Goal: Transaction & Acquisition: Subscribe to service/newsletter

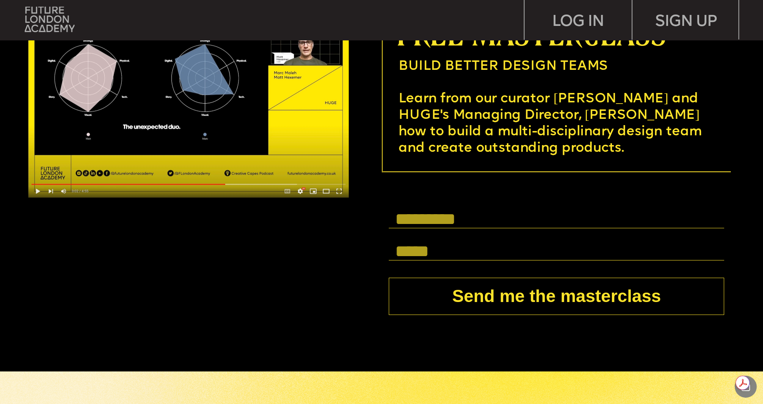
scroll to position [3046, 0]
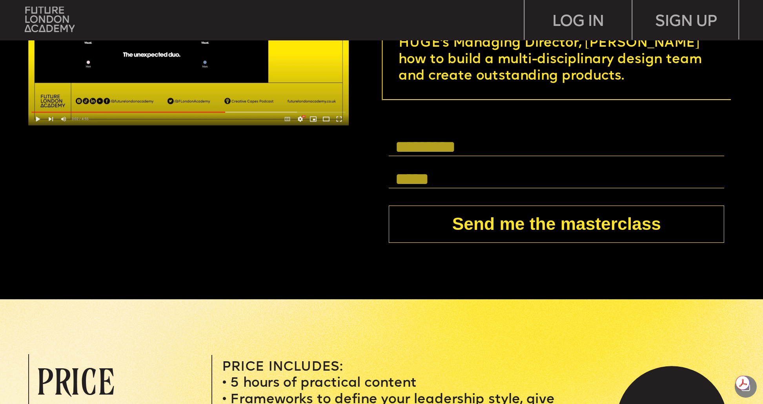
drag, startPoint x: 435, startPoint y: 137, endPoint x: 435, endPoint y: 144, distance: 7.5
click at [435, 138] on input "text" at bounding box center [557, 147] width 336 height 18
type input "*"
type input "*********"
type input "**********"
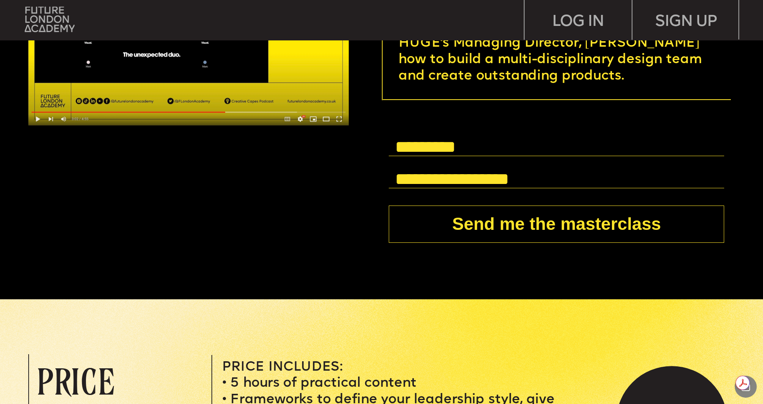
drag, startPoint x: 568, startPoint y: 234, endPoint x: 574, endPoint y: 239, distance: 8.1
click at [568, 234] on button "Send me the masterclass" at bounding box center [557, 224] width 336 height 37
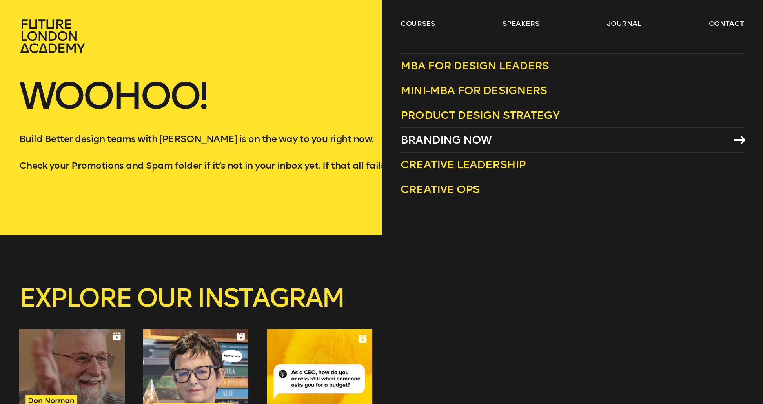
click at [454, 139] on span "Branding Now" at bounding box center [446, 139] width 91 height 13
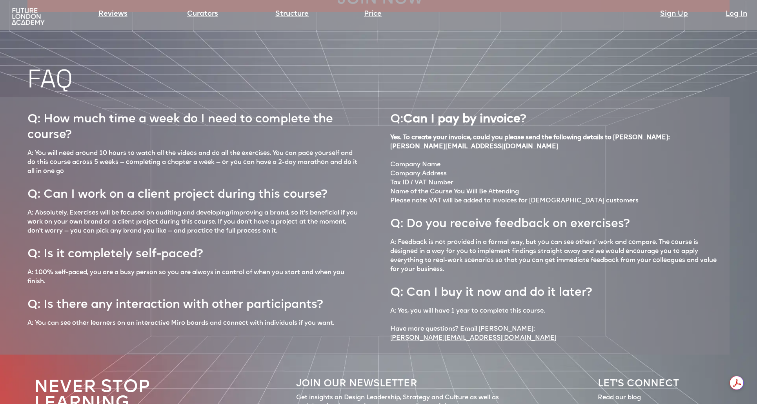
scroll to position [3580, 0]
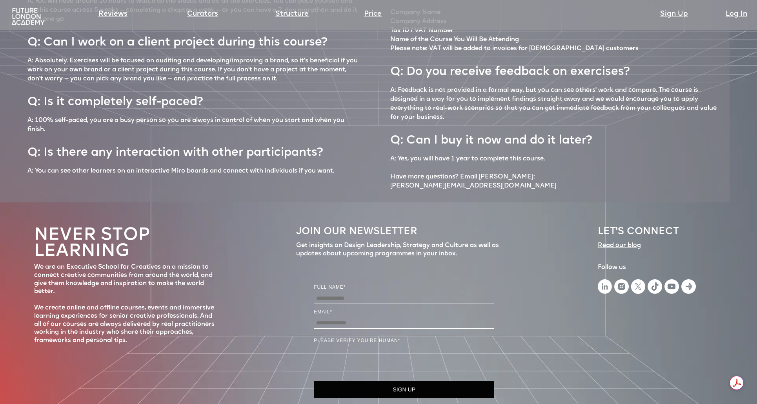
click at [583, 307] on div "Never stop learning We are an Executive School for Creatives on a mission to co…" at bounding box center [378, 324] width 757 height 243
click at [375, 293] on input "Full Name" at bounding box center [404, 298] width 181 height 11
click at [349, 293] on input "Full Name" at bounding box center [404, 298] width 181 height 11
click at [335, 318] on input "Email *" at bounding box center [404, 323] width 181 height 11
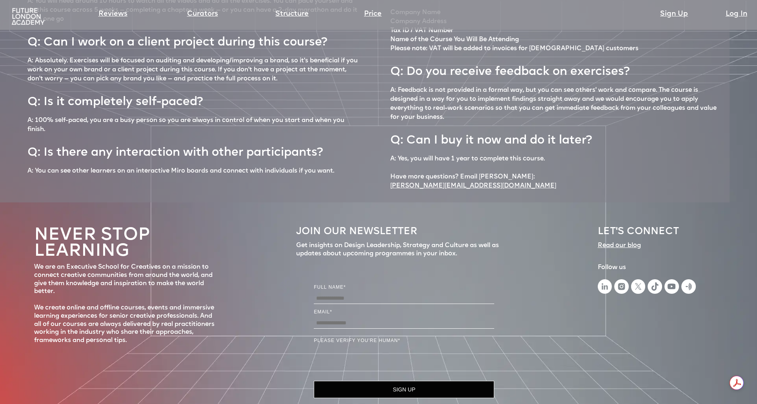
click at [336, 318] on input "Email *" at bounding box center [404, 323] width 181 height 11
click at [283, 316] on div "Never stop learning We are an Executive School for Creatives on a mission to co…" at bounding box center [378, 324] width 757 height 243
click at [345, 318] on input "Email *" at bounding box center [404, 323] width 181 height 11
click at [347, 283] on div "FULL NAME* EMAIL* Please verify you're human * Please complete the CAPTCHA veri…" at bounding box center [404, 340] width 181 height 115
click at [347, 293] on input "Full Name" at bounding box center [404, 298] width 181 height 11
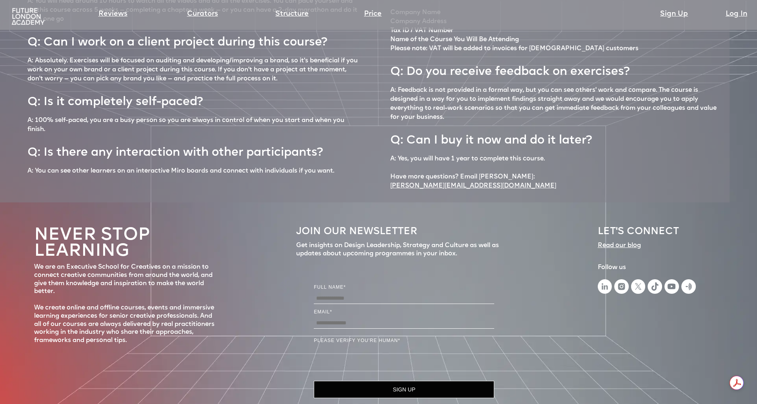
click at [337, 318] on input "Email *" at bounding box center [404, 323] width 181 height 11
click at [351, 293] on input "Full Name" at bounding box center [404, 298] width 181 height 11
click at [354, 293] on input "Full Name" at bounding box center [404, 298] width 181 height 11
click at [339, 318] on input "Email *" at bounding box center [404, 323] width 181 height 11
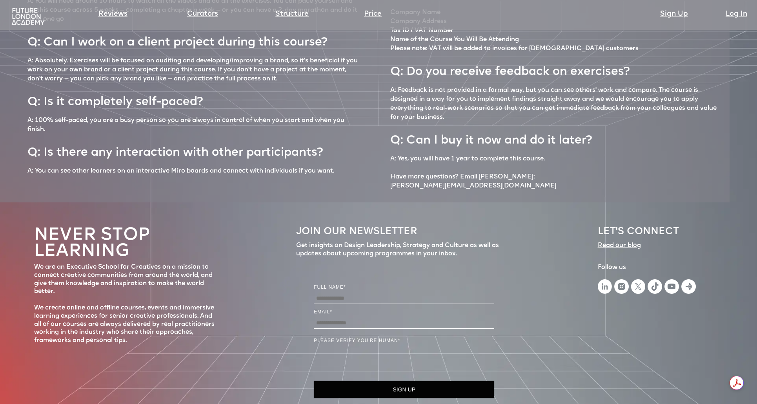
click at [339, 318] on input "Email *" at bounding box center [404, 323] width 181 height 11
click at [344, 293] on input "Full Name" at bounding box center [404, 298] width 181 height 11
click at [342, 318] on input "Email *" at bounding box center [404, 323] width 181 height 11
click at [346, 293] on input "Full Name" at bounding box center [404, 298] width 181 height 11
click at [341, 318] on input "Email *" at bounding box center [404, 323] width 181 height 11
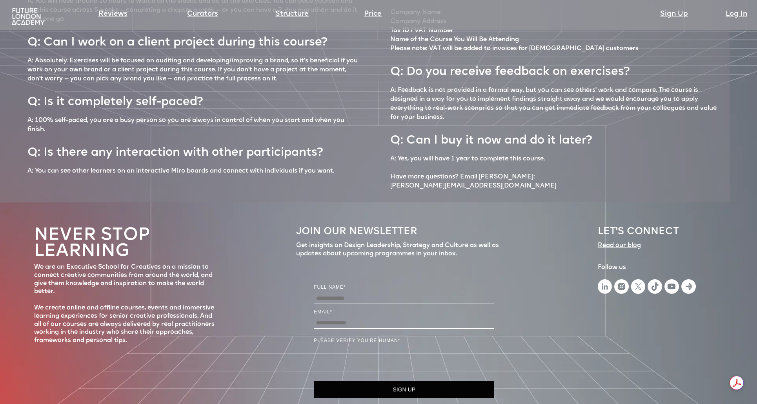
click at [345, 293] on input "Full Name" at bounding box center [404, 298] width 181 height 11
click at [338, 289] on div "FULL NAME* EMAIL* Please verify you're human * Please complete the CAPTCHA veri…" at bounding box center [404, 340] width 181 height 115
click at [339, 318] on input "Email *" at bounding box center [404, 323] width 181 height 11
click at [348, 293] on input "Full Name" at bounding box center [404, 298] width 181 height 11
click at [342, 318] on input "Email *" at bounding box center [404, 323] width 181 height 11
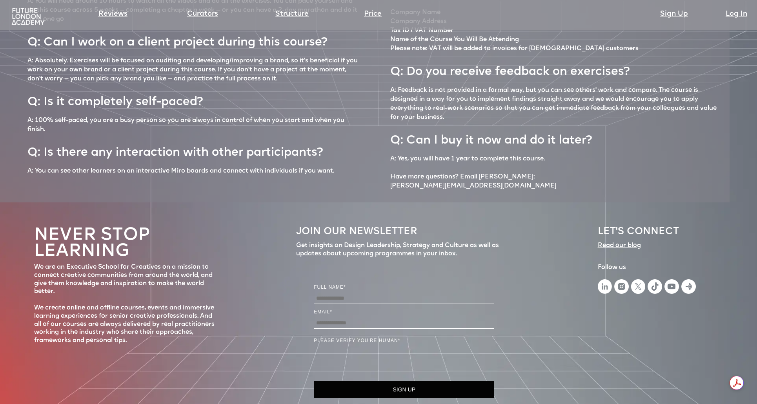
click at [343, 318] on input "Email *" at bounding box center [404, 323] width 181 height 11
click at [342, 318] on input "Email *" at bounding box center [404, 323] width 181 height 11
click at [344, 293] on input "Full Name" at bounding box center [404, 298] width 181 height 11
click at [340, 318] on input "Email *" at bounding box center [404, 323] width 181 height 11
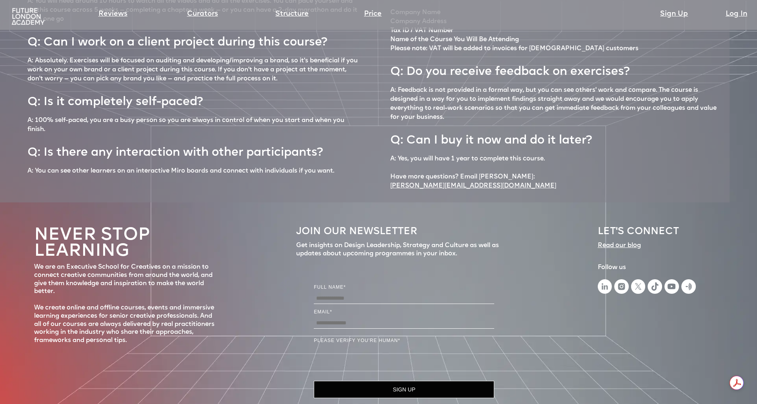
click at [342, 293] on input "Full Name" at bounding box center [404, 298] width 181 height 11
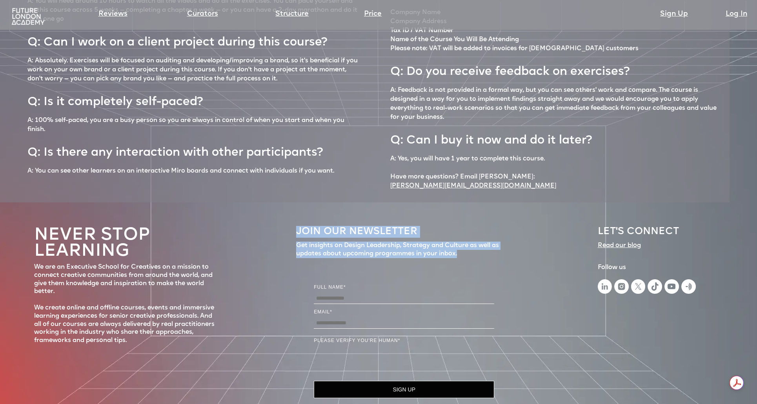
drag, startPoint x: 464, startPoint y: 211, endPoint x: 288, endPoint y: 190, distance: 176.4
click at [288, 203] on div "Never stop learning We are an Executive School for Creatives on a mission to co…" at bounding box center [378, 324] width 757 height 243
click at [312, 226] on h5 "JOIN OUR NEWSLETTER" at bounding box center [404, 232] width 216 height 12
drag, startPoint x: 297, startPoint y: 188, endPoint x: 484, endPoint y: 214, distance: 189.1
click at [484, 222] on div "JOIN OUR NEWSLETTER Get insights on Design Leadership, Strategy and Culture as …" at bounding box center [404, 314] width 216 height 184
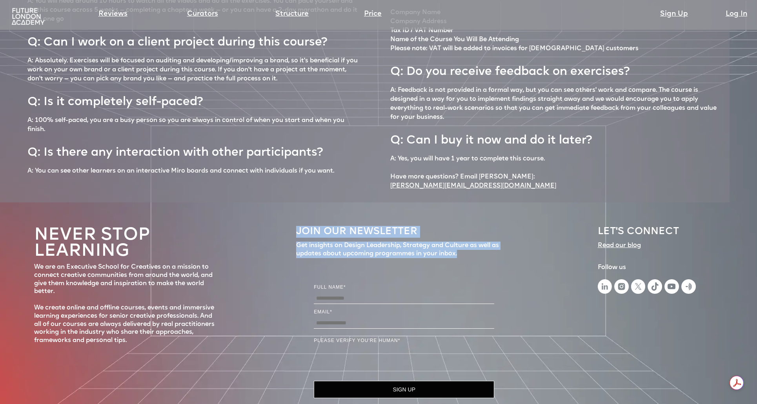
click at [479, 242] on div "Get insights on Design Leadership, Strategy and Culture as well as updates abou…" at bounding box center [404, 250] width 216 height 16
drag, startPoint x: 473, startPoint y: 212, endPoint x: 288, endPoint y: 187, distance: 186.9
click at [288, 203] on div "Never stop learning We are an Executive School for Creatives on a mission to co…" at bounding box center [378, 324] width 757 height 243
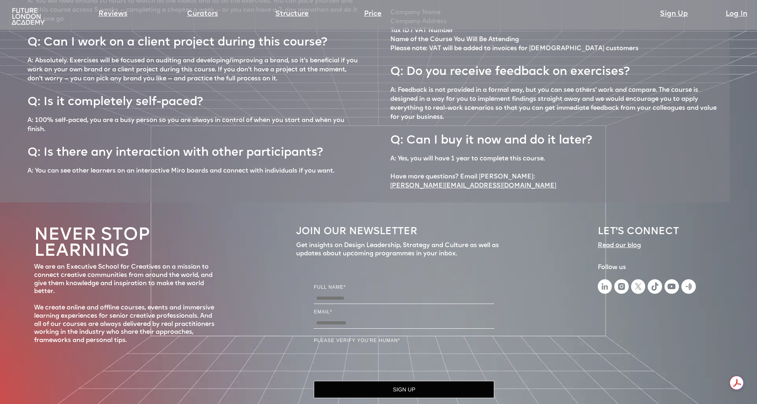
click at [290, 203] on div "Never stop learning We are an Executive School for Creatives on a mission to co…" at bounding box center [378, 324] width 757 height 243
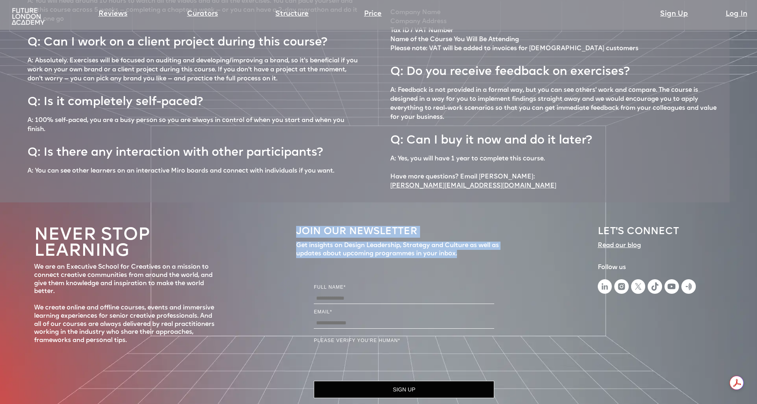
drag, startPoint x: 291, startPoint y: 190, endPoint x: 482, endPoint y: 216, distance: 193.0
click at [482, 216] on div "Never stop learning We are an Executive School for Creatives on a mission to co…" at bounding box center [378, 324] width 757 height 243
click at [473, 242] on div "Get insights on Design Leadership, Strategy and Culture as well as updates abou…" at bounding box center [404, 250] width 216 height 16
drag, startPoint x: 473, startPoint y: 213, endPoint x: 296, endPoint y: 194, distance: 178.4
click at [296, 203] on div "Never stop learning We are an Executive School for Creatives on a mission to co…" at bounding box center [378, 324] width 757 height 243
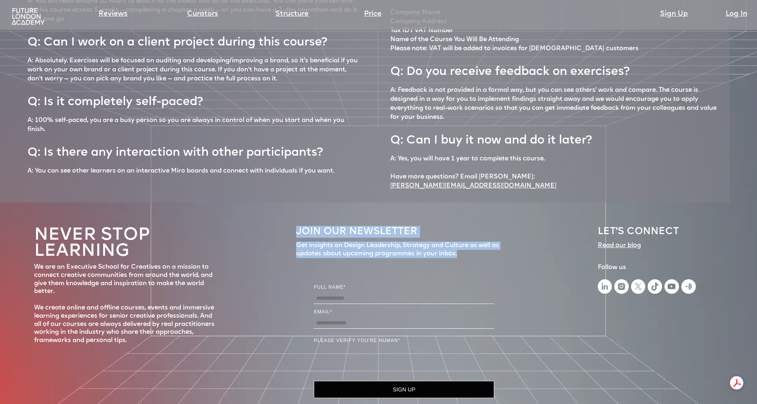
drag, startPoint x: 298, startPoint y: 203, endPoint x: 297, endPoint y: 194, distance: 8.7
click at [298, 242] on div "Get insights on Design Leadership, Strategy and Culture as well as updates abou…" at bounding box center [404, 250] width 216 height 16
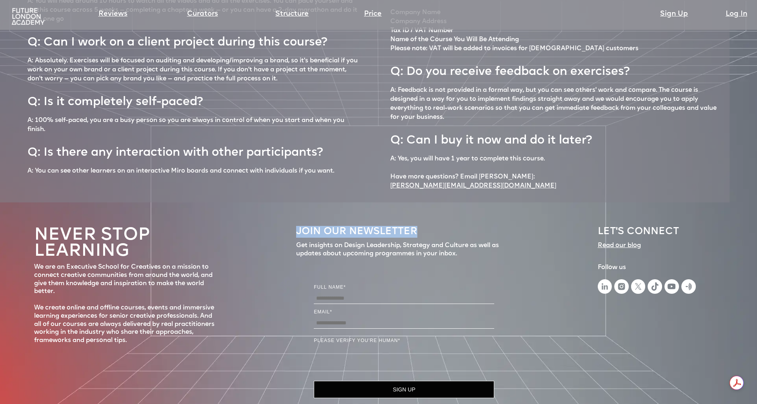
drag, startPoint x: 297, startPoint y: 190, endPoint x: 416, endPoint y: 187, distance: 118.6
click at [416, 226] on h5 "JOIN OUR NEWSLETTER" at bounding box center [404, 232] width 216 height 12
drag, startPoint x: 416, startPoint y: 188, endPoint x: 298, endPoint y: 183, distance: 117.4
click at [298, 222] on div "JOIN OUR NEWSLETTER Get insights on Design Leadership, Strategy and Culture as …" at bounding box center [404, 314] width 216 height 184
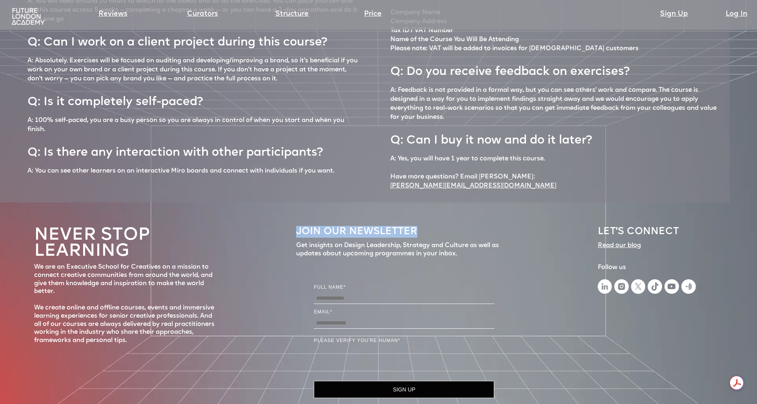
click at [296, 203] on div "Never stop learning We are an Executive School for Creatives on a mission to co…" at bounding box center [378, 324] width 757 height 243
drag, startPoint x: 296, startPoint y: 188, endPoint x: 418, endPoint y: 190, distance: 121.7
click at [419, 226] on h5 "JOIN OUR NEWSLETTER" at bounding box center [404, 232] width 216 height 12
click at [417, 226] on h5 "JOIN OUR NEWSLETTER" at bounding box center [404, 232] width 216 height 12
drag, startPoint x: 412, startPoint y: 190, endPoint x: 291, endPoint y: 186, distance: 120.6
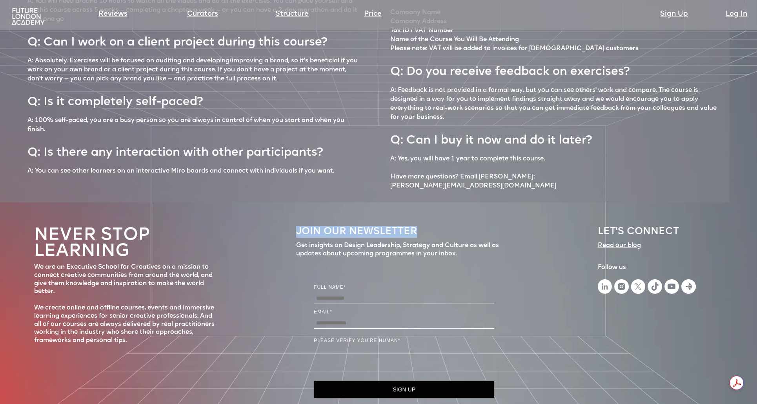
click at [292, 203] on div "Never stop learning We are an Executive School for Creatives on a mission to co…" at bounding box center [378, 324] width 757 height 243
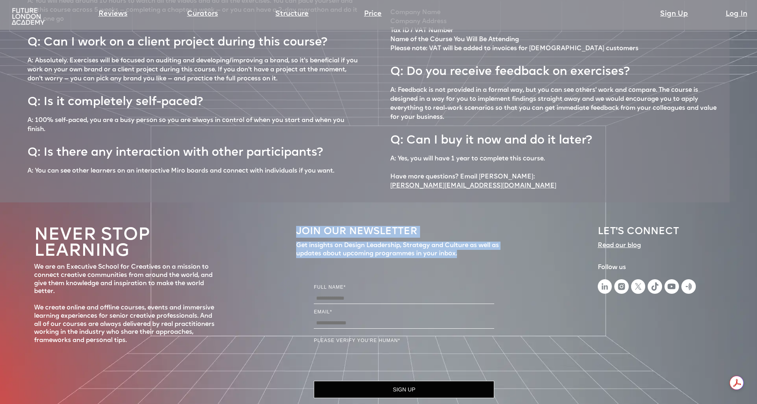
drag, startPoint x: 292, startPoint y: 188, endPoint x: 475, endPoint y: 215, distance: 184.5
click at [475, 215] on div "Never stop learning We are an Executive School for Creatives on a mission to co…" at bounding box center [378, 324] width 757 height 243
click at [473, 258] on section at bounding box center [404, 260] width 216 height 5
drag, startPoint x: 466, startPoint y: 213, endPoint x: 296, endPoint y: 192, distance: 171.3
click at [296, 222] on div "JOIN OUR NEWSLETTER Get insights on Design Leadership, Strategy and Culture as …" at bounding box center [404, 314] width 216 height 184
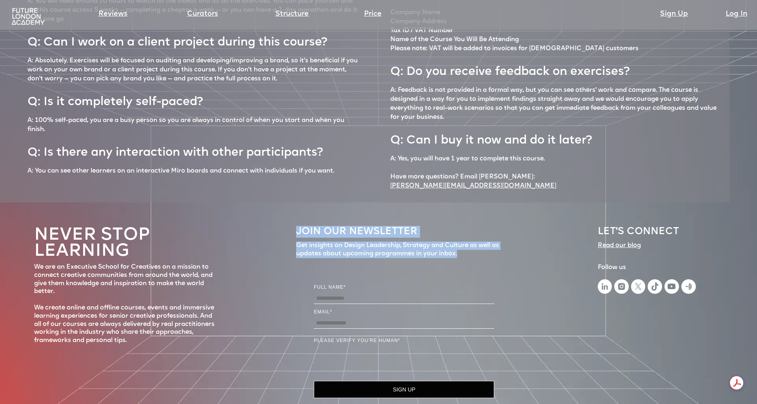
click at [296, 226] on h5 "JOIN OUR NEWSLETTER" at bounding box center [404, 232] width 216 height 12
drag, startPoint x: 298, startPoint y: 191, endPoint x: 467, endPoint y: 211, distance: 170.7
click at [467, 222] on div "JOIN OUR NEWSLETTER Get insights on Design Leadership, Strategy and Culture as …" at bounding box center [404, 314] width 216 height 184
click at [460, 242] on div "Get insights on Design Leadership, Strategy and Culture as well as updates abou…" at bounding box center [404, 250] width 216 height 16
drag, startPoint x: 451, startPoint y: 210, endPoint x: 292, endPoint y: 178, distance: 161.5
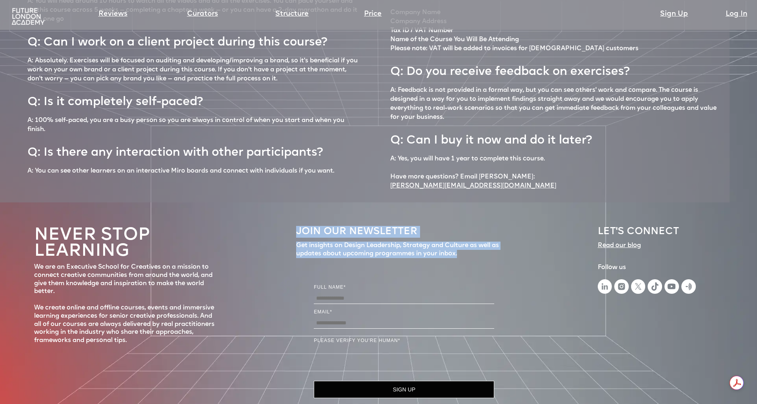
click at [292, 203] on div "Never stop learning We are an Executive School for Creatives on a mission to co…" at bounding box center [378, 324] width 757 height 243
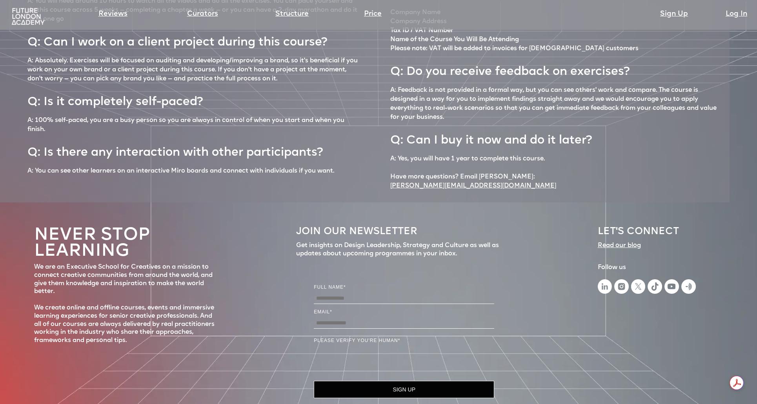
click at [296, 203] on div "Never stop learning We are an Executive School for Creatives on a mission to co…" at bounding box center [378, 324] width 757 height 243
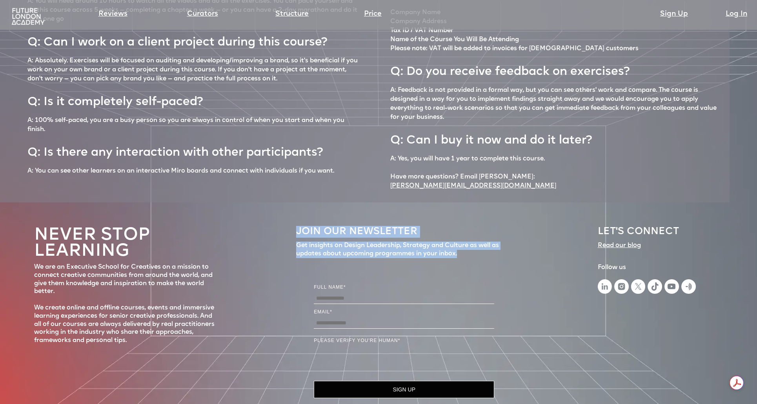
drag, startPoint x: 298, startPoint y: 189, endPoint x: 477, endPoint y: 221, distance: 182.2
click at [478, 222] on div "JOIN OUR NEWSLETTER Get insights on Design Leadership, Strategy and Culture as …" at bounding box center [404, 314] width 216 height 184
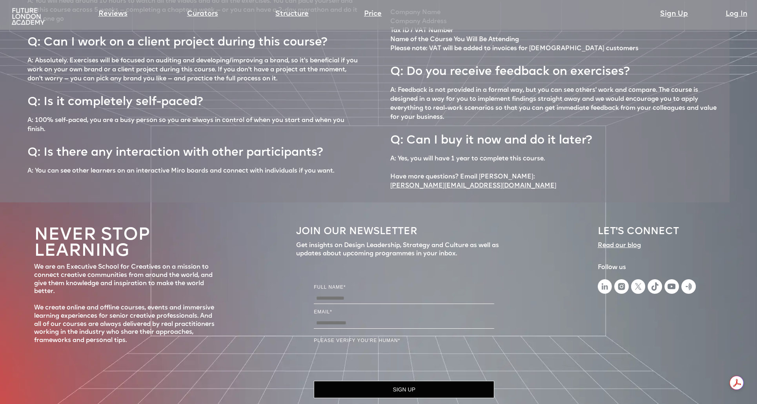
click at [467, 258] on section at bounding box center [404, 260] width 216 height 5
click at [464, 242] on div "Get insights on Design Leadership, Strategy and Culture as well as updates abou…" at bounding box center [404, 250] width 216 height 16
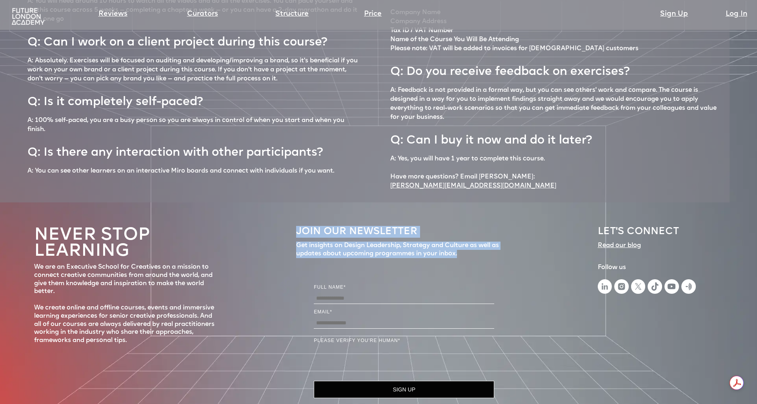
drag, startPoint x: 465, startPoint y: 210, endPoint x: 292, endPoint y: 184, distance: 174.7
click at [292, 203] on div "Never stop learning We are an Executive School for Creatives on a mission to co…" at bounding box center [378, 324] width 757 height 243
click at [293, 203] on div "Never stop learning We are an Executive School for Creatives on a mission to co…" at bounding box center [378, 324] width 757 height 243
drag, startPoint x: 295, startPoint y: 187, endPoint x: 471, endPoint y: 215, distance: 177.6
click at [471, 215] on div "Never stop learning We are an Executive School for Creatives on a mission to co…" at bounding box center [378, 324] width 757 height 243
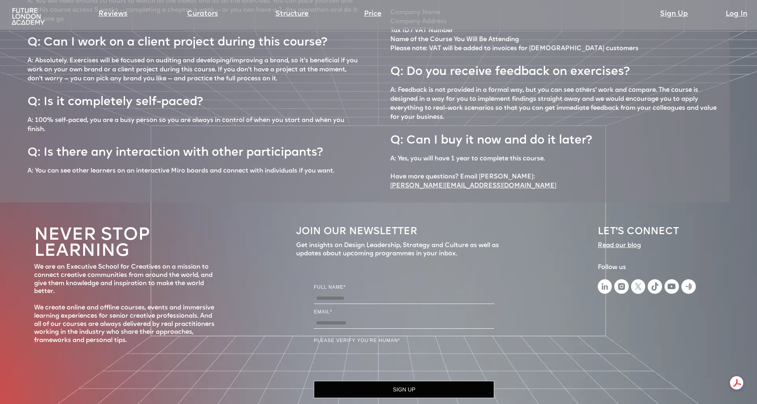
click at [465, 222] on div "JOIN OUR NEWSLETTER Get insights on Design Leadership, Strategy and Culture as …" at bounding box center [404, 314] width 216 height 184
